Goal: Transaction & Acquisition: Purchase product/service

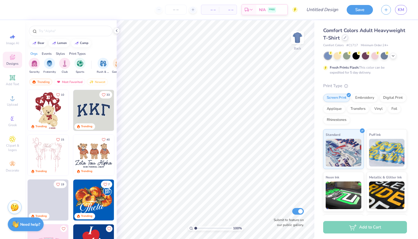
click at [345, 40] on div at bounding box center [345, 38] width 6 height 6
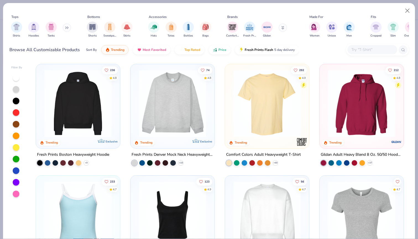
click at [69, 30] on button at bounding box center [67, 28] width 8 height 8
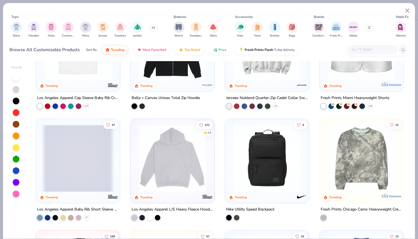
scroll to position [392, 0]
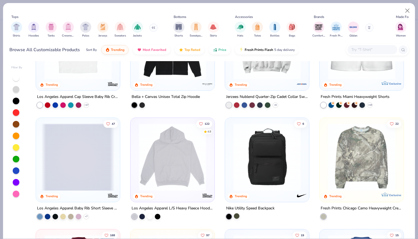
click at [237, 215] on div at bounding box center [237, 216] width 6 height 6
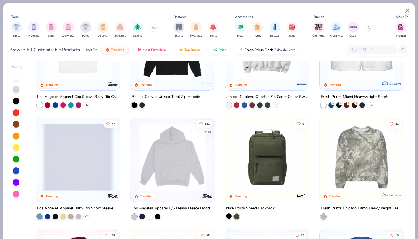
click at [229, 216] on div at bounding box center [229, 216] width 6 height 6
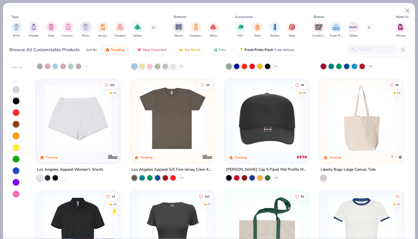
scroll to position [992, 0]
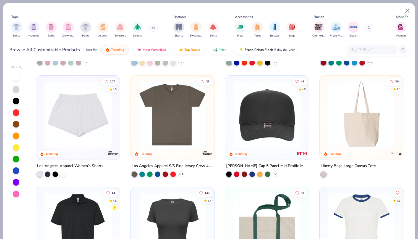
click at [275, 175] on icon at bounding box center [275, 174] width 4 height 4
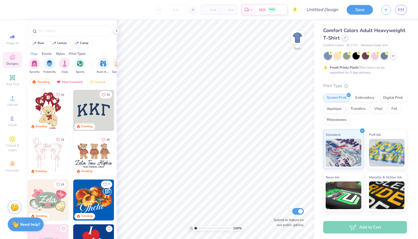
click at [346, 38] on icon at bounding box center [345, 37] width 3 height 3
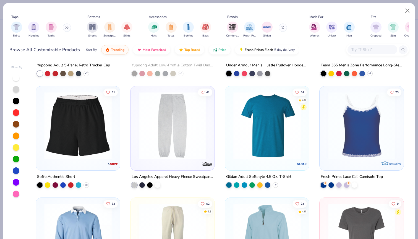
scroll to position [3548, 0]
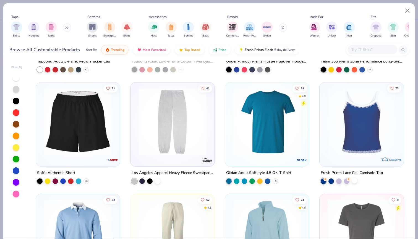
click at [354, 182] on div at bounding box center [355, 181] width 6 height 6
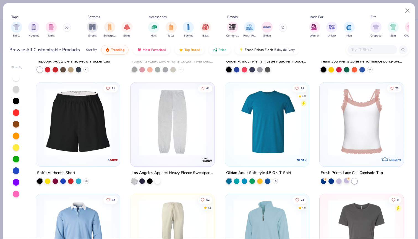
click at [348, 182] on div at bounding box center [347, 181] width 6 height 6
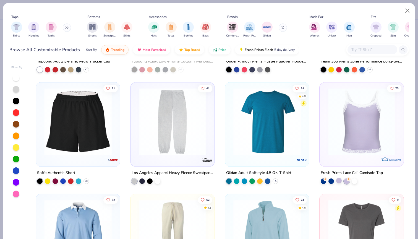
click at [338, 182] on div at bounding box center [340, 181] width 6 height 6
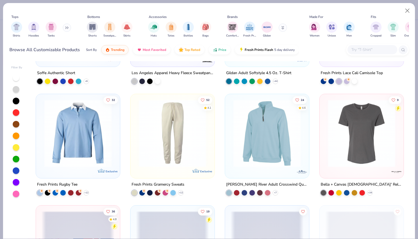
scroll to position [3649, 0]
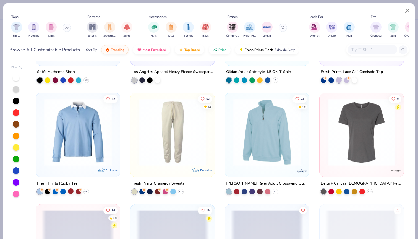
click at [71, 192] on div at bounding box center [71, 191] width 6 height 6
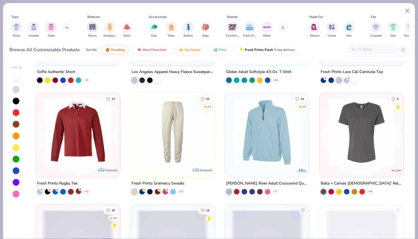
click at [77, 191] on div at bounding box center [79, 191] width 6 height 6
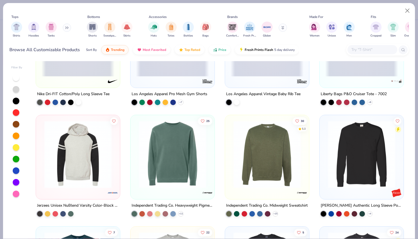
scroll to position [4432, 0]
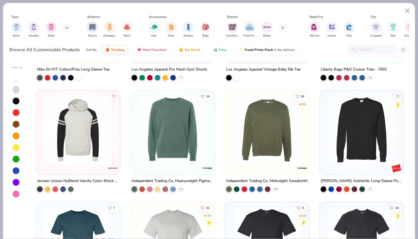
click at [361, 51] on input "text" at bounding box center [372, 49] width 43 height 6
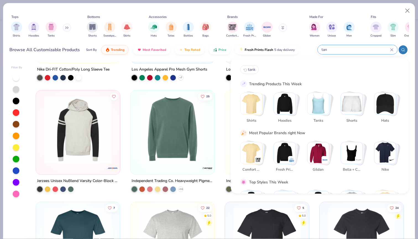
type input "tank"
